Goal: Task Accomplishment & Management: Complete application form

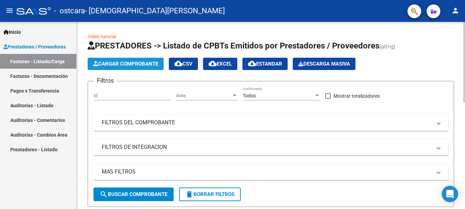
click at [146, 66] on span "Cargar Comprobante" at bounding box center [125, 64] width 65 height 6
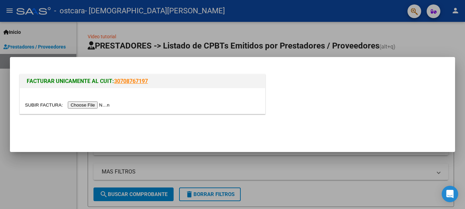
click at [92, 105] on input "file" at bounding box center [68, 105] width 87 height 7
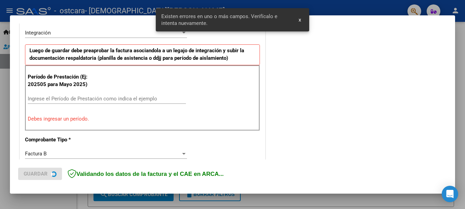
scroll to position [170, 0]
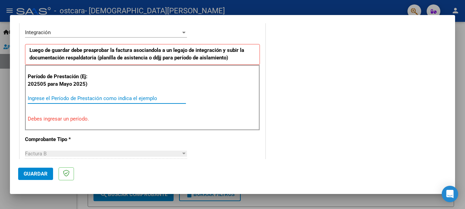
click at [81, 99] on input "Ingrese el Período de Prestación como indica el ejemplo" at bounding box center [107, 98] width 158 height 6
type input "1"
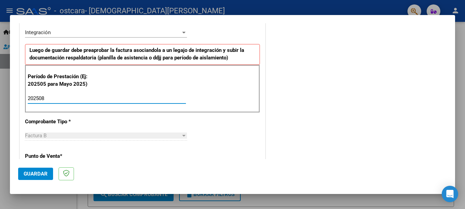
type input "202508"
click at [300, 130] on div "COMENTARIOS Comentarios del Prestador / Gerenciador:" at bounding box center [357, 158] width 180 height 595
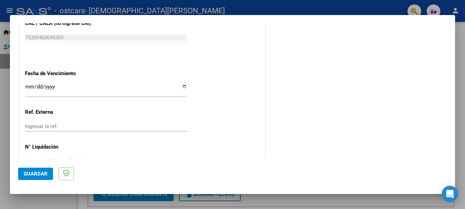
scroll to position [448, 0]
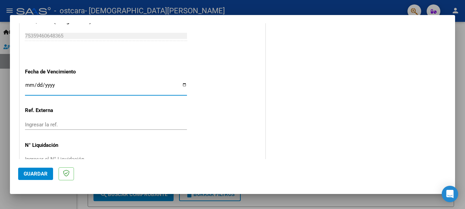
click at [182, 88] on input "Ingresar la fecha" at bounding box center [106, 87] width 162 height 11
type input "[DATE]"
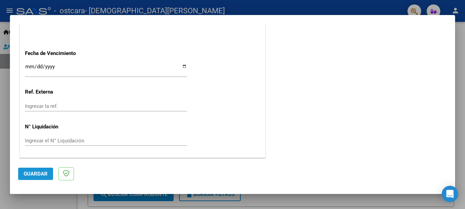
click at [42, 175] on span "Guardar" at bounding box center [36, 174] width 24 height 6
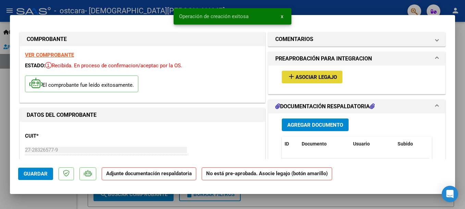
click at [317, 75] on span "Asociar Legajo" at bounding box center [315, 77] width 41 height 6
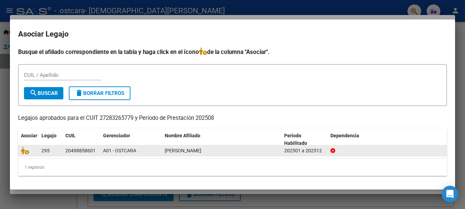
click at [83, 151] on div "20498858601" at bounding box center [80, 151] width 30 height 8
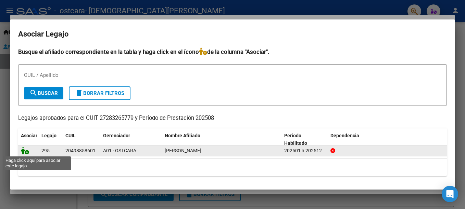
click at [26, 152] on icon at bounding box center [25, 151] width 8 height 8
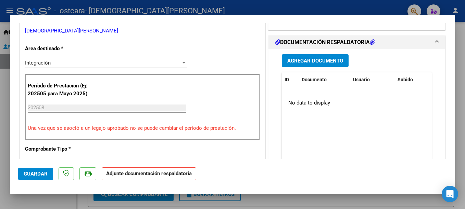
scroll to position [155, 0]
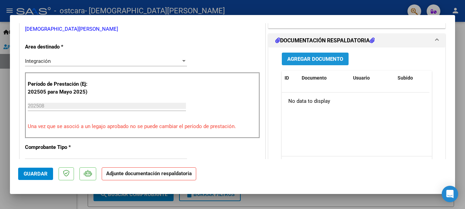
click at [318, 58] on span "Agregar Documento" at bounding box center [315, 59] width 56 height 6
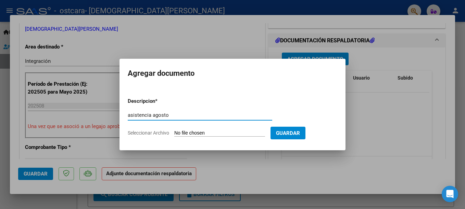
type input "asistencia agosto"
click at [188, 132] on input "Seleccionar Archivo" at bounding box center [219, 133] width 91 height 7
